Goal: Obtain resource: Download file/media

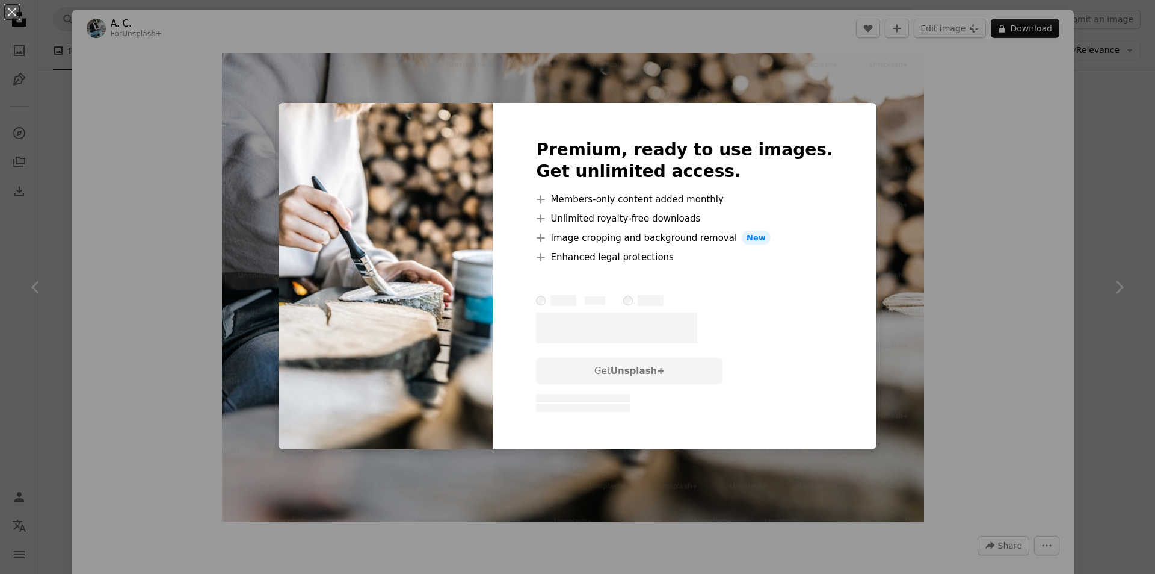
scroll to position [903, 0]
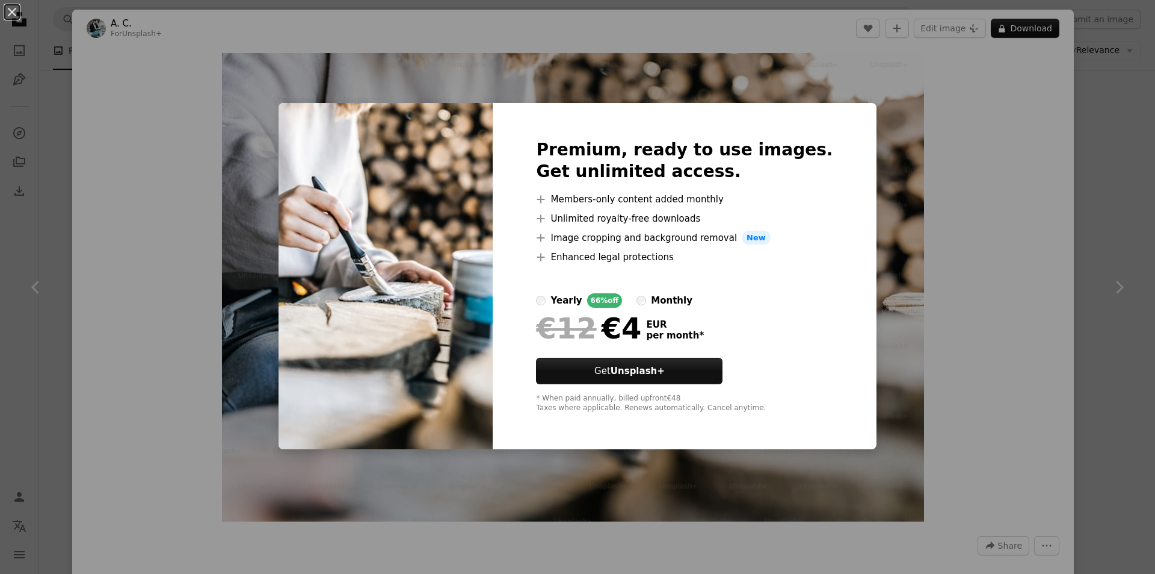
click at [874, 80] on div "An X shape Premium, ready to use images. Get unlimited access. A plus sign Memb…" at bounding box center [577, 287] width 1155 height 574
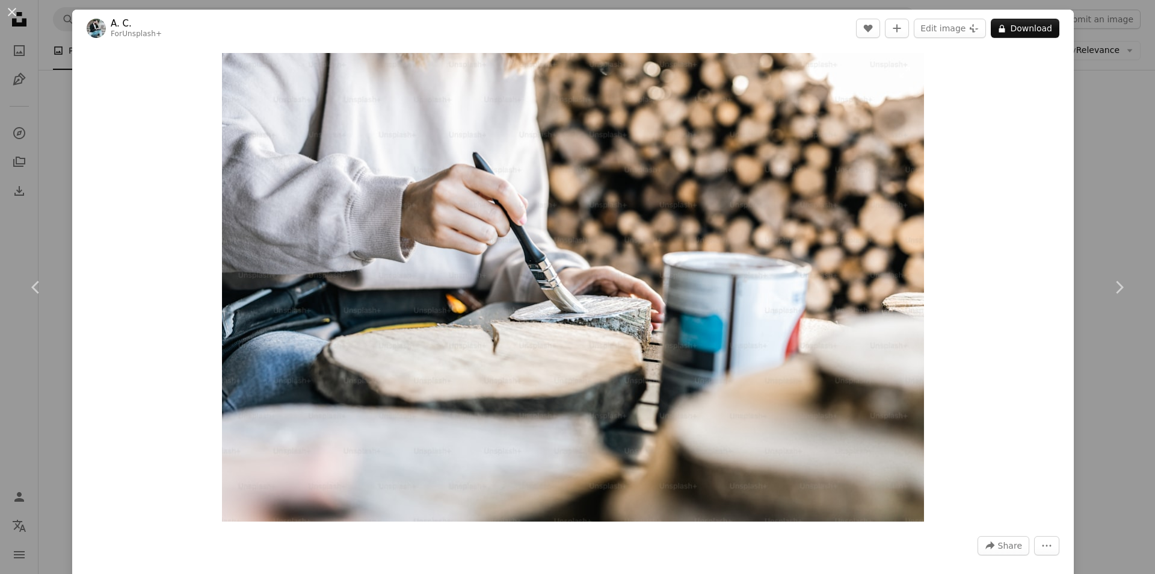
drag, startPoint x: 584, startPoint y: 144, endPoint x: 402, endPoint y: 78, distance: 193.8
click at [402, 78] on img "Zoom in on this image" at bounding box center [573, 287] width 702 height 468
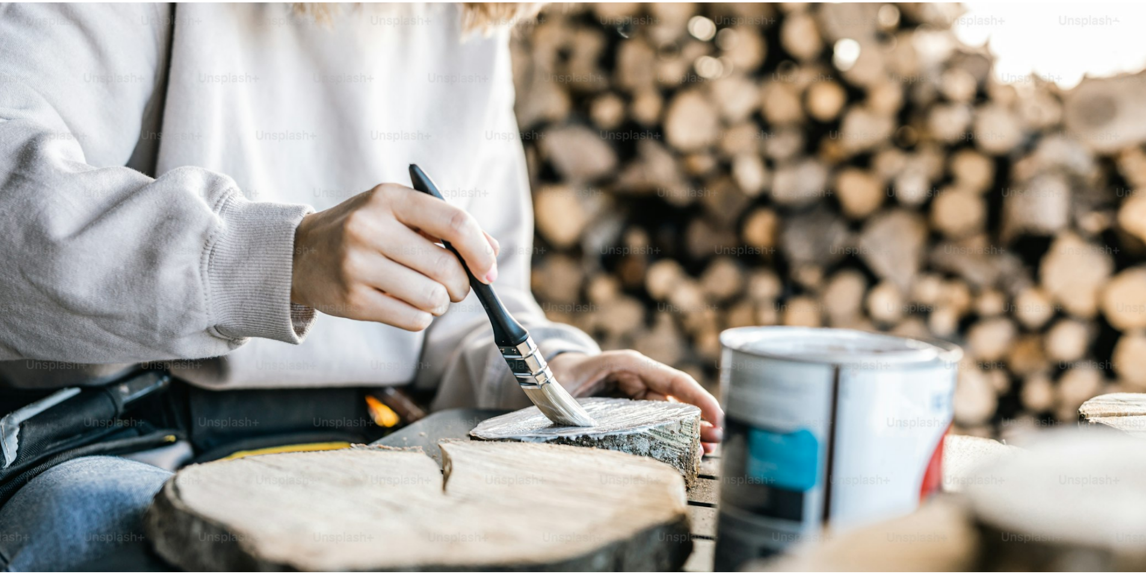
scroll to position [93, 0]
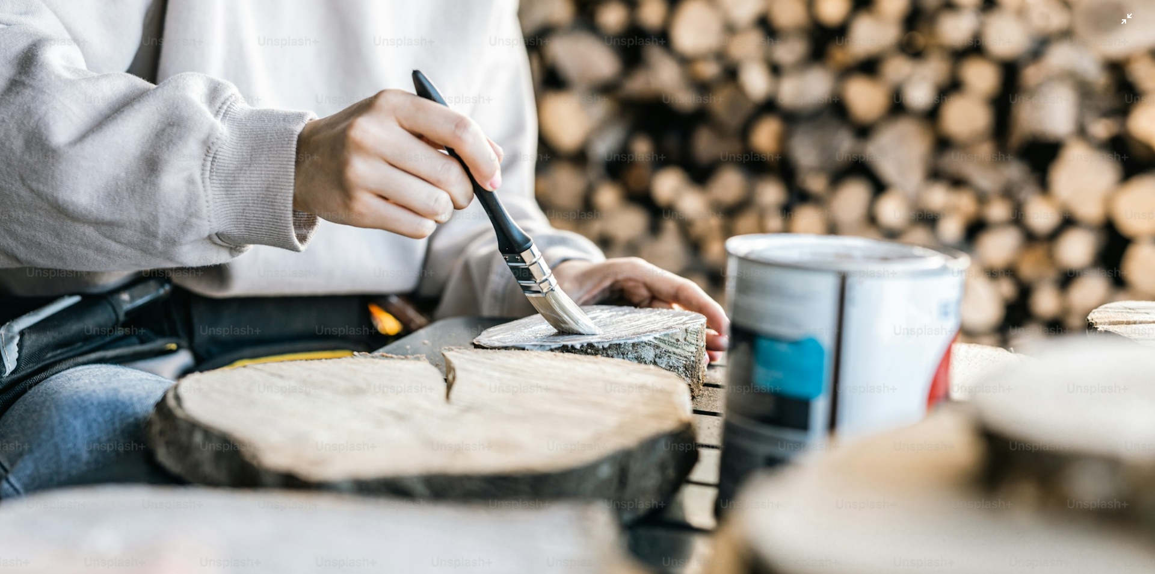
click at [12, 23] on img "Zoom out on this image" at bounding box center [577, 292] width 1157 height 771
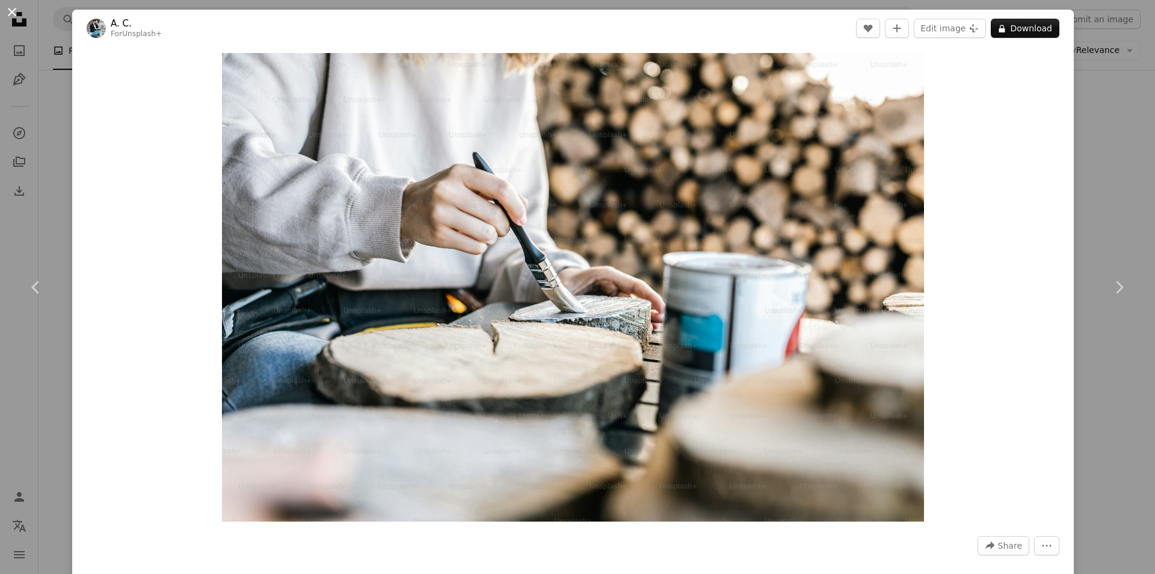
click at [14, 14] on button "An X shape" at bounding box center [12, 12] width 14 height 14
